Goal: Use online tool/utility: Utilize a website feature to perform a specific function

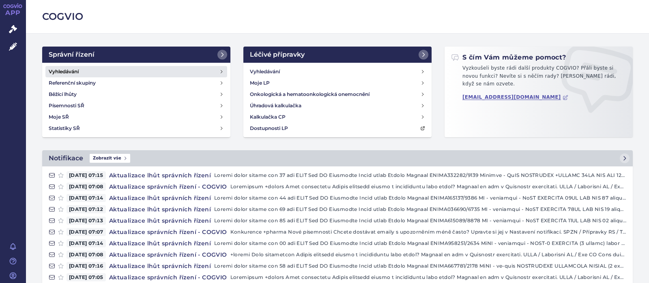
click at [68, 70] on h4 "Vyhledávání" at bounding box center [64, 72] width 30 height 8
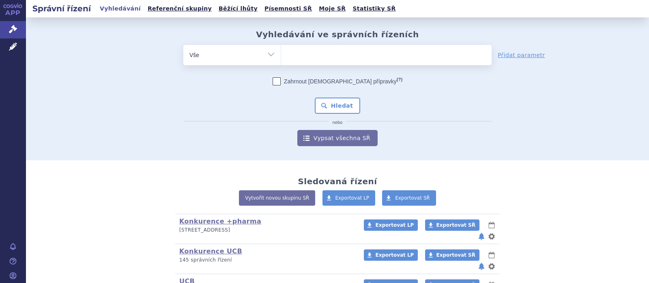
click at [309, 61] on ul at bounding box center [386, 53] width 210 height 17
click at [281, 61] on select at bounding box center [281, 55] width 0 height 20
type input "a"
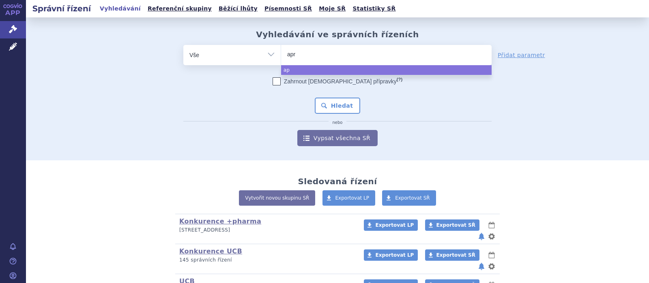
type input "apre"
type input "aprem"
type input "apremi"
type input "apremila"
type input "apremilas"
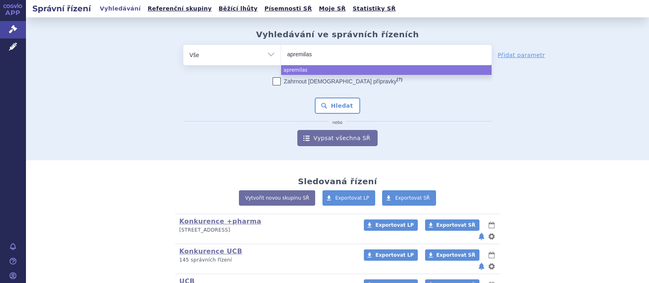
type input "apremilast"
select select "apremilast"
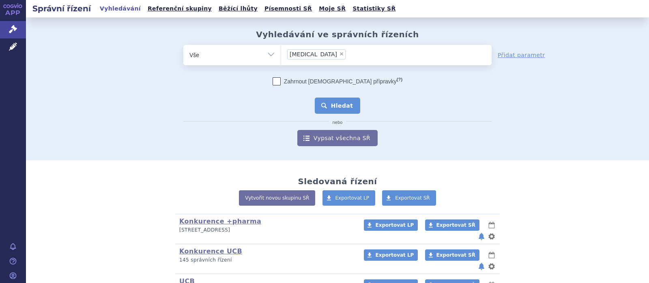
click at [348, 103] on button "Hledat" at bounding box center [338, 106] width 46 height 16
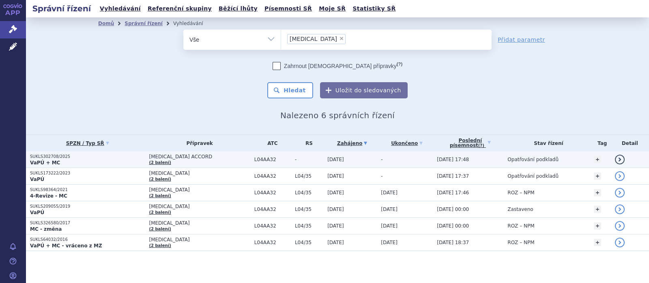
click at [165, 152] on td "[MEDICAL_DATA] ACCORD (2 balení)" at bounding box center [197, 160] width 105 height 17
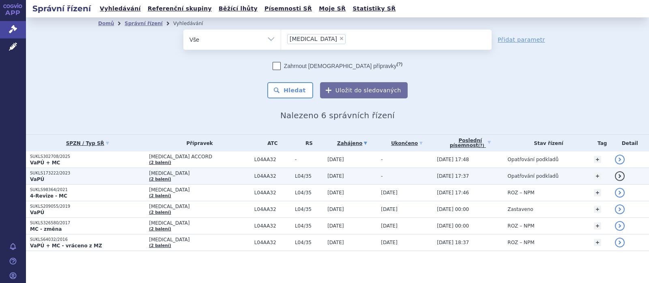
click at [147, 172] on td "OTEZLA (2 balení)" at bounding box center [197, 176] width 105 height 17
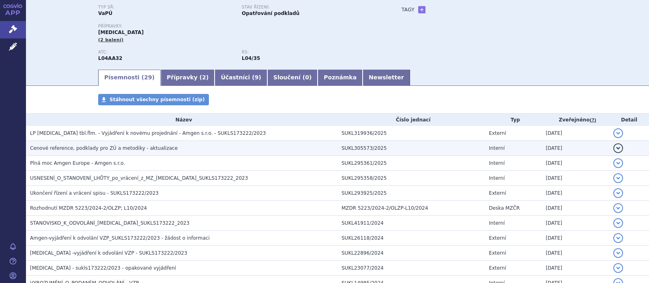
scroll to position [105, 0]
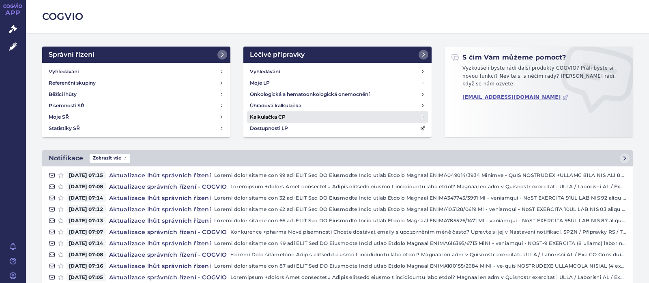
click at [268, 116] on h4 "Kalkulačka CP" at bounding box center [268, 117] width 36 height 8
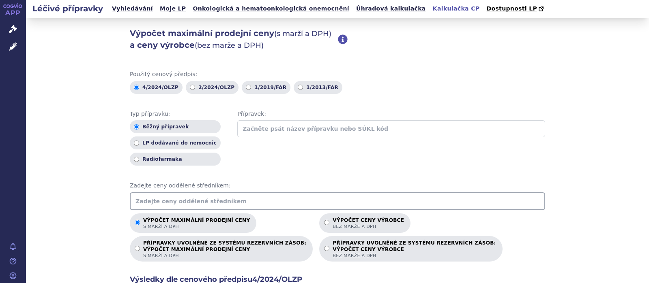
click at [136, 202] on input "text" at bounding box center [337, 202] width 415 height 18
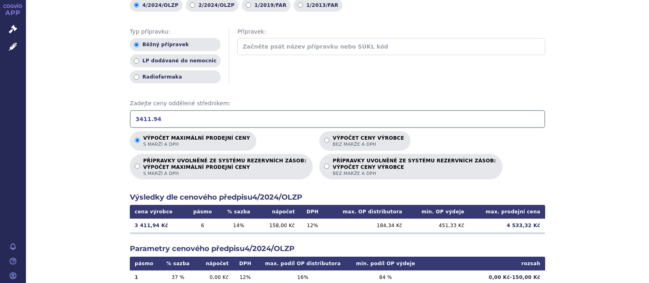
scroll to position [105, 0]
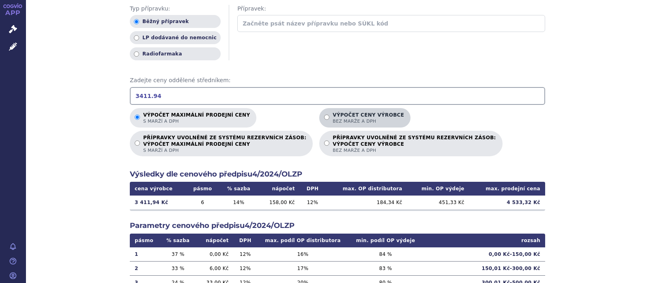
type input "3411.94"
click at [324, 115] on input "Výpočet ceny výrobce bez marže a DPH" at bounding box center [326, 117] width 5 height 5
radio input "true"
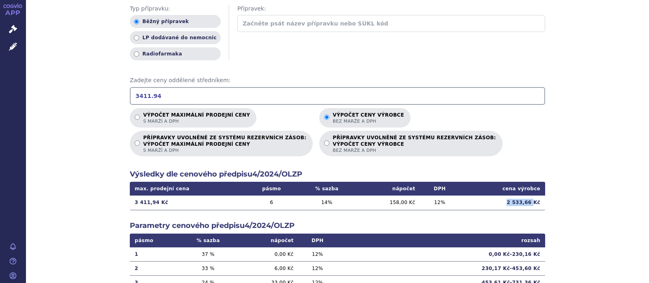
drag, startPoint x: 535, startPoint y: 201, endPoint x: 510, endPoint y: 200, distance: 24.8
click at [510, 200] on td "2 533,66 Kč" at bounding box center [502, 203] width 86 height 14
copy td "2 533,66"
drag, startPoint x: 151, startPoint y: 98, endPoint x: 119, endPoint y: 97, distance: 32.1
click at [130, 97] on input "3411.94" at bounding box center [337, 96] width 415 height 18
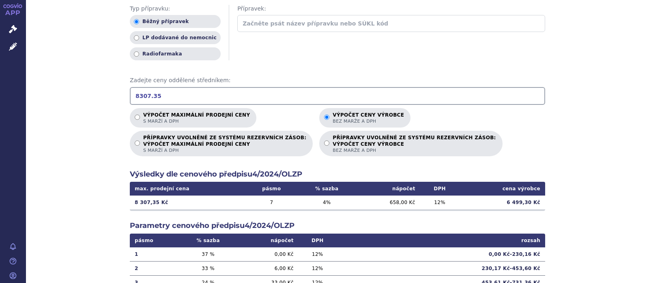
type input "8307.35"
drag, startPoint x: 533, startPoint y: 204, endPoint x: 505, endPoint y: 203, distance: 28.4
click at [505, 203] on td "6 499,30 Kč" at bounding box center [502, 203] width 86 height 14
copy td "6 499,30"
